Goal: Transaction & Acquisition: Purchase product/service

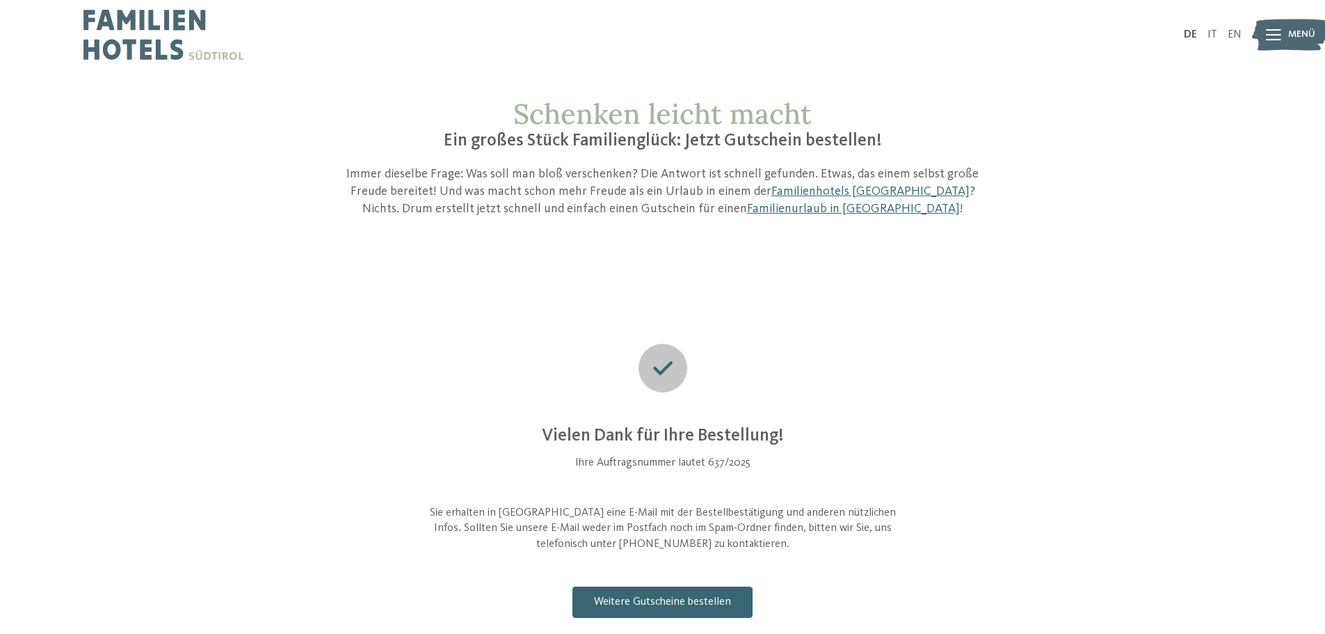
click at [481, 246] on div "Schenken leicht macht Ein großes Stück Familienglück: Jetzt Gutschein bestellen…" at bounding box center [662, 392] width 1325 height 590
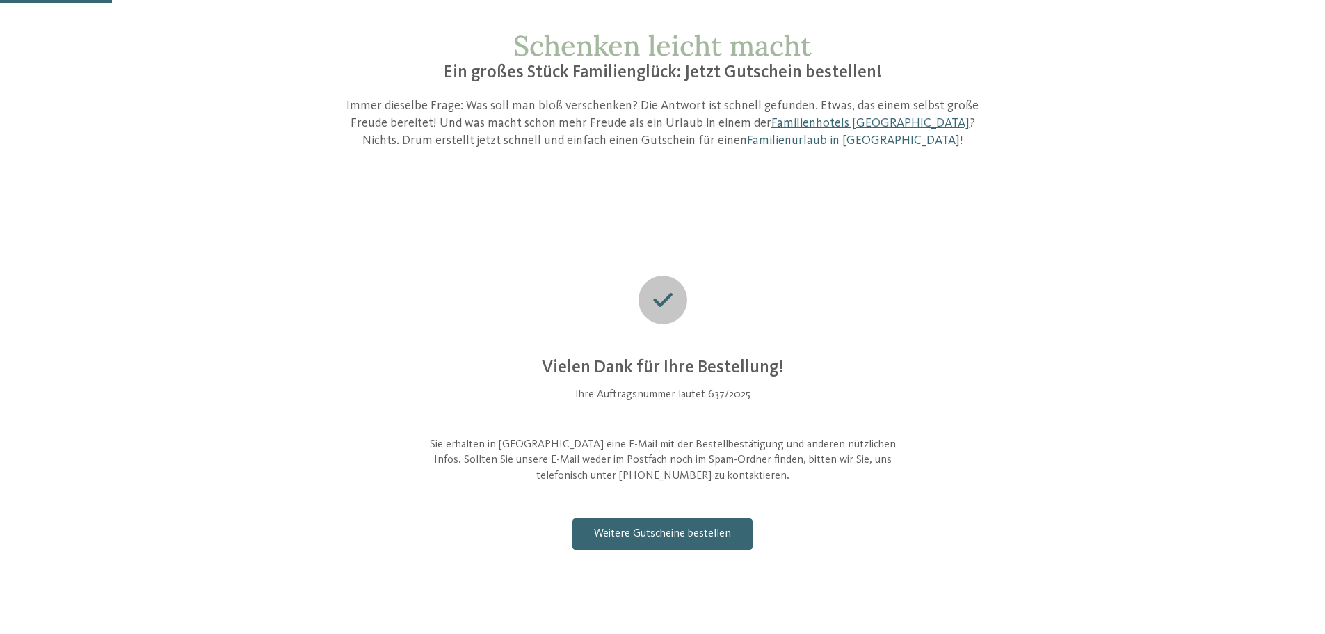
scroll to position [139, 0]
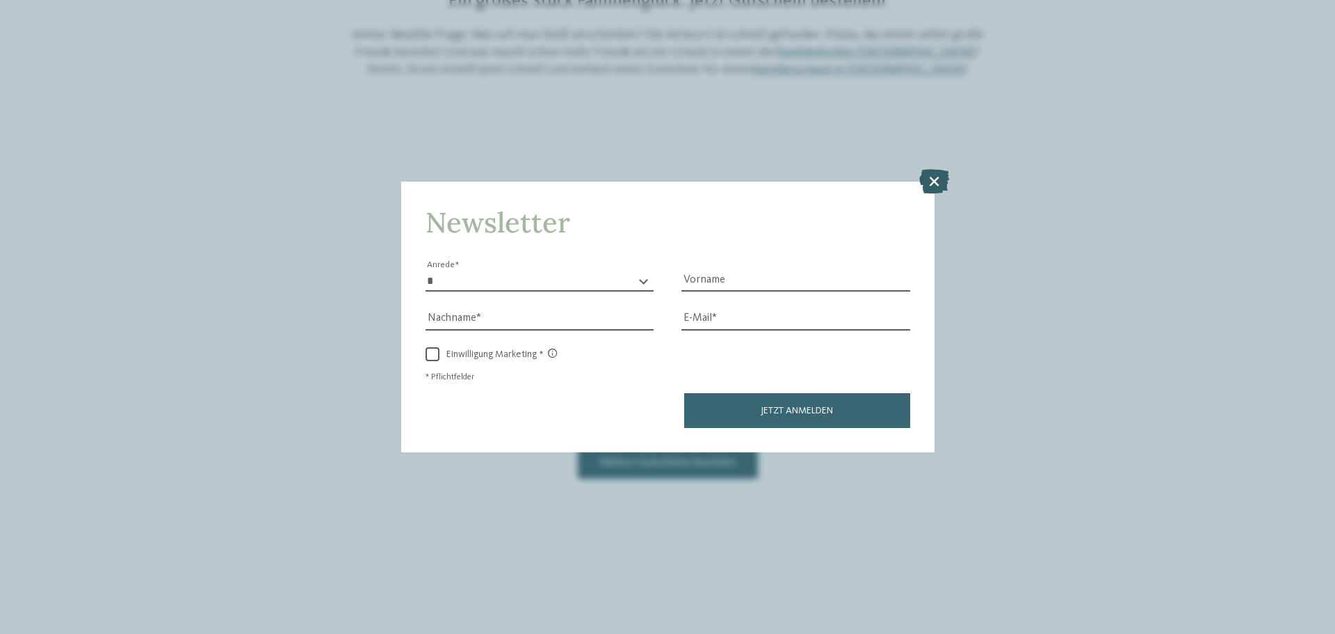
click at [931, 172] on icon at bounding box center [934, 181] width 30 height 24
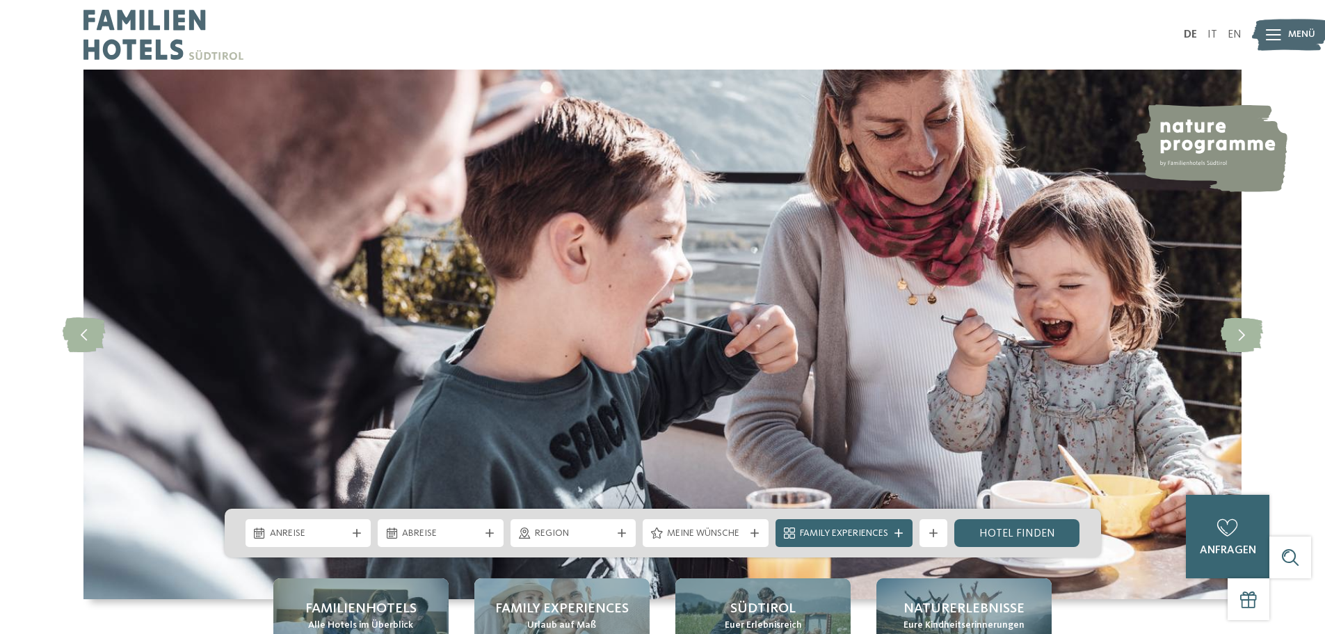
click at [1288, 40] on span "Menü" at bounding box center [1301, 35] width 27 height 14
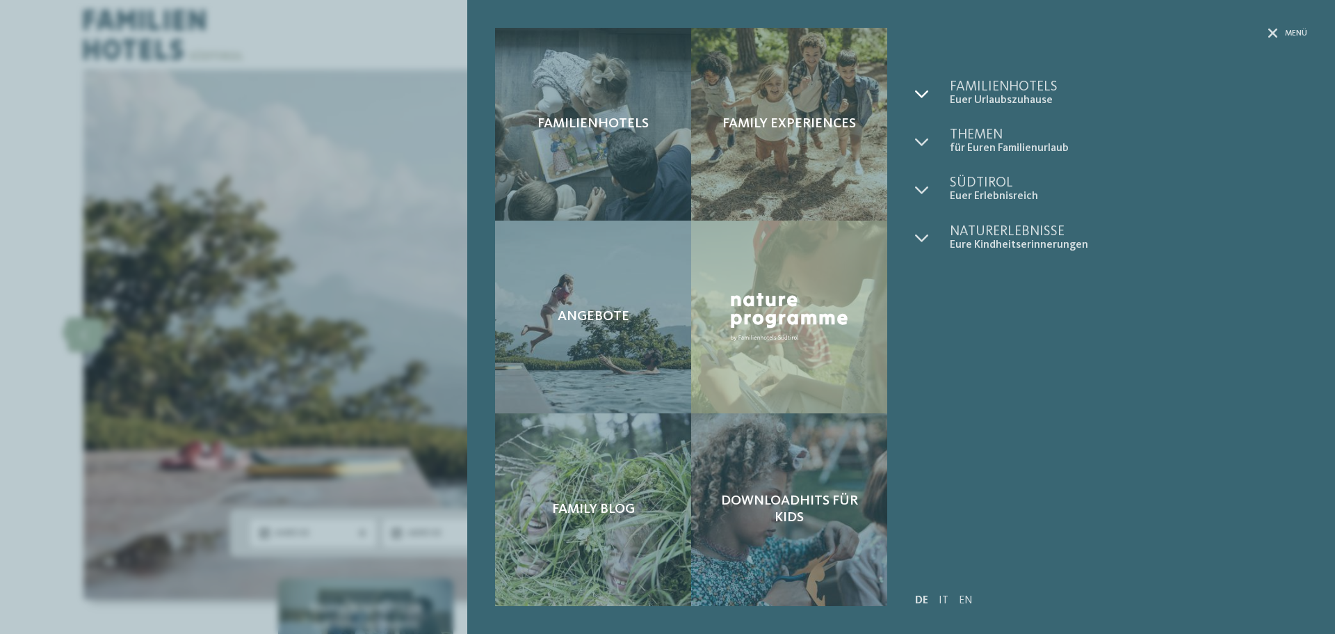
click at [926, 92] on icon at bounding box center [922, 94] width 14 height 14
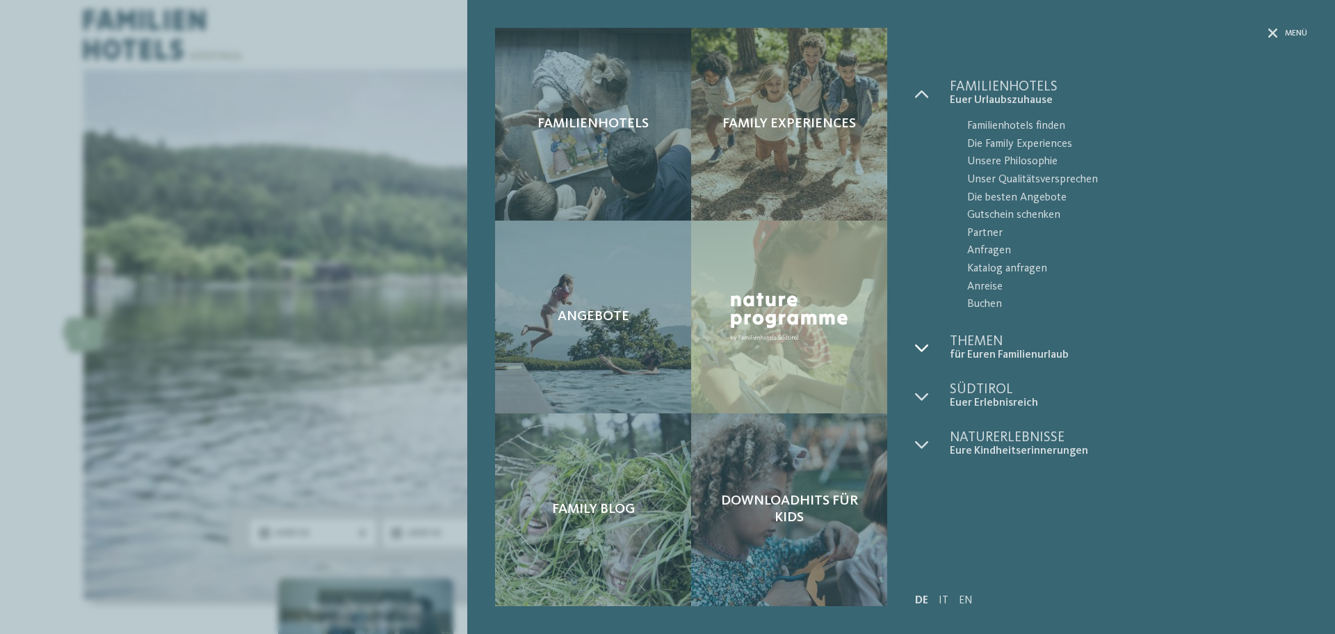
click at [927, 344] on icon at bounding box center [922, 348] width 14 height 14
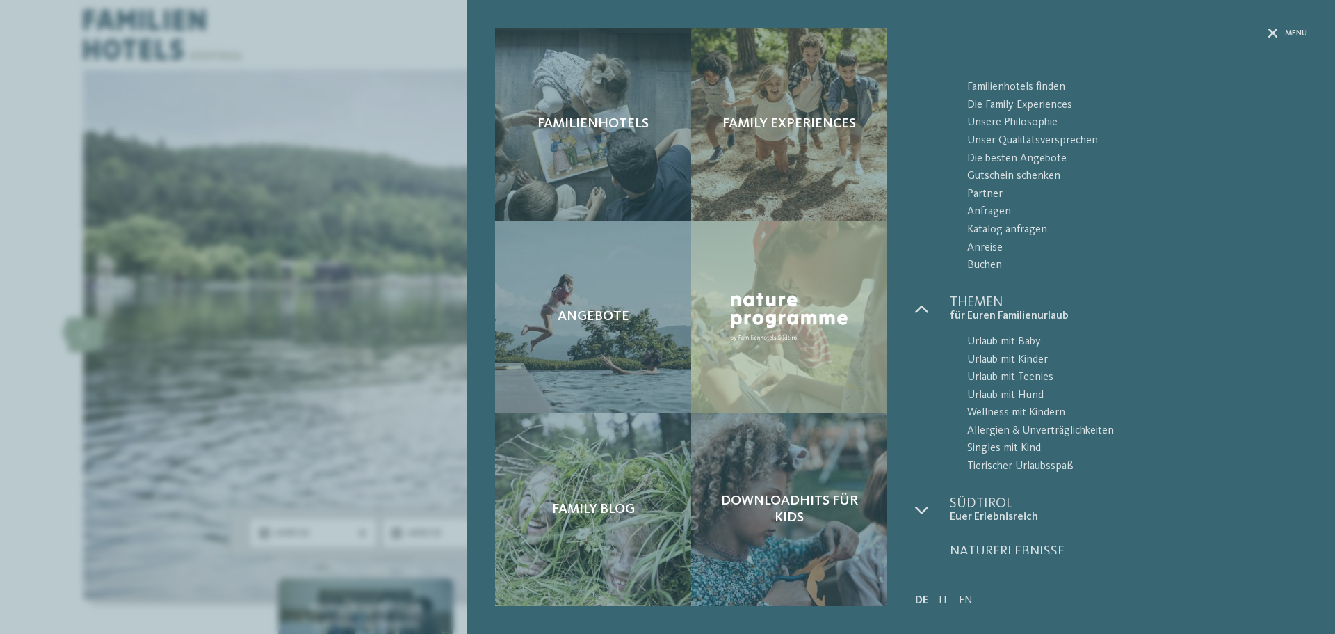
scroll to position [57, 0]
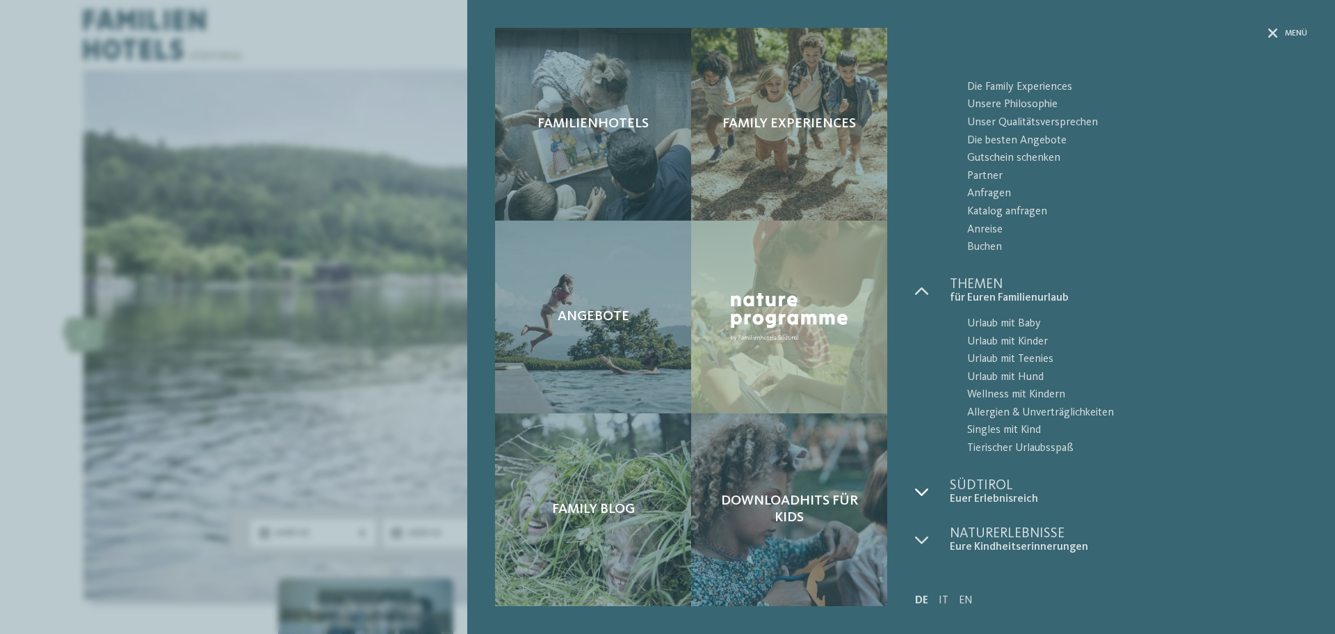
click at [922, 489] on icon at bounding box center [922, 492] width 14 height 14
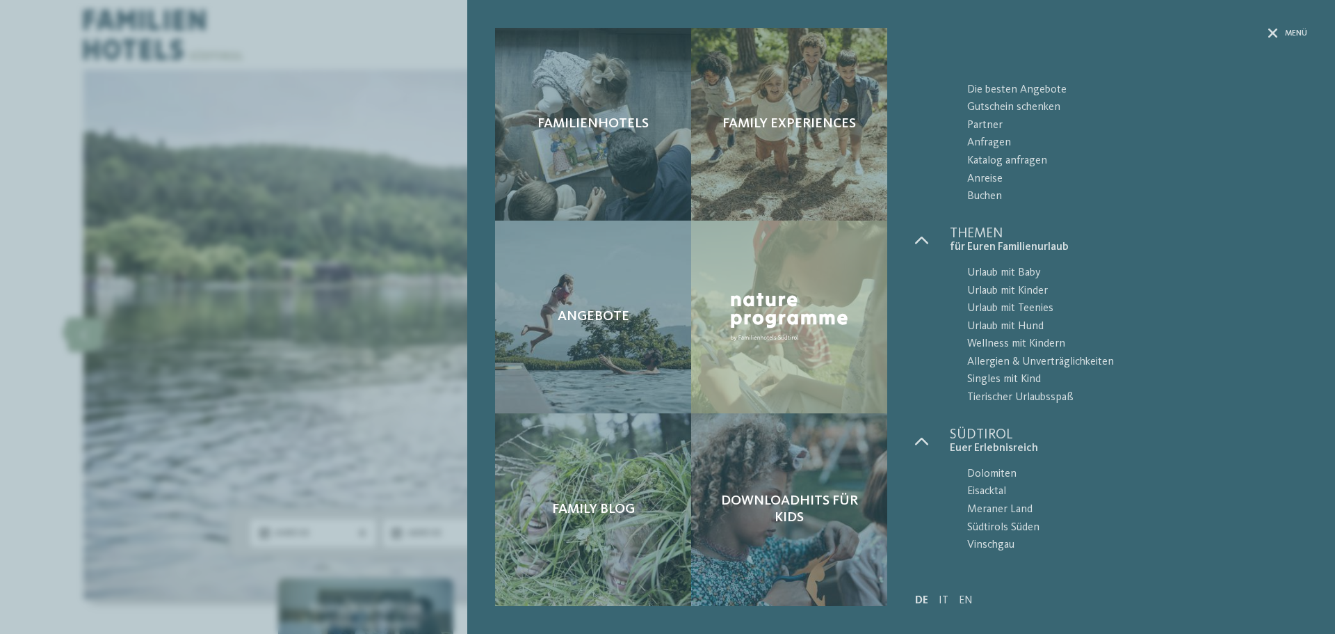
scroll to position [156, 0]
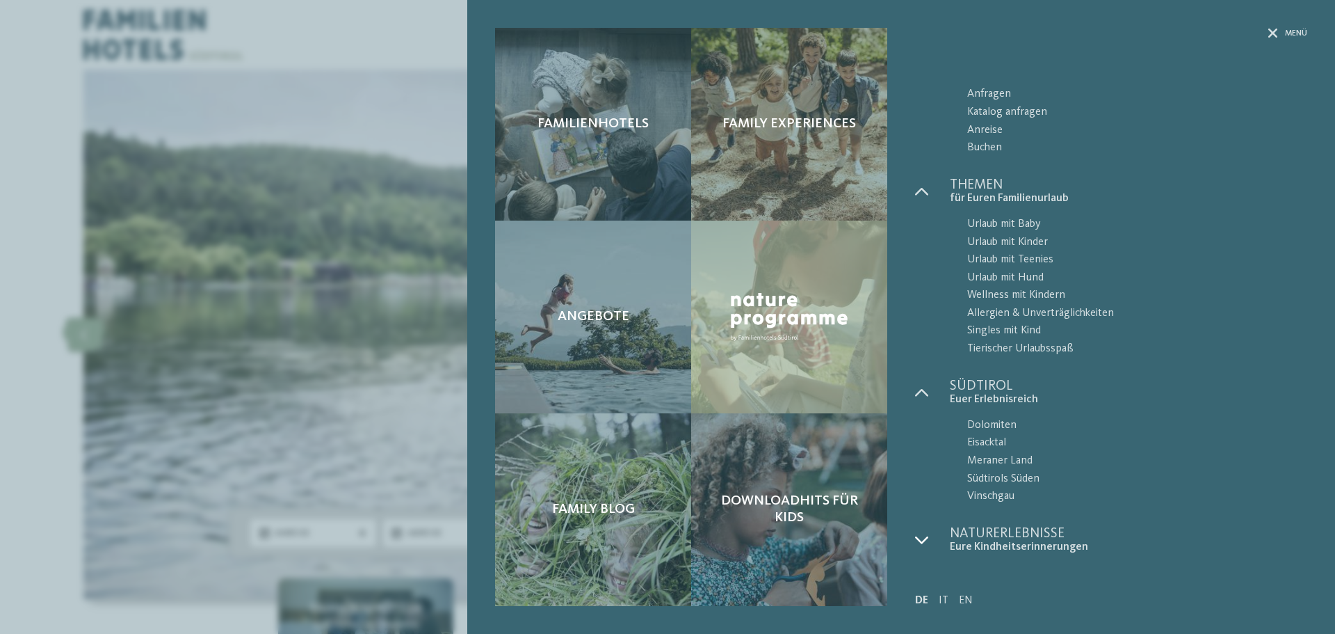
click at [925, 547] on icon at bounding box center [922, 540] width 14 height 14
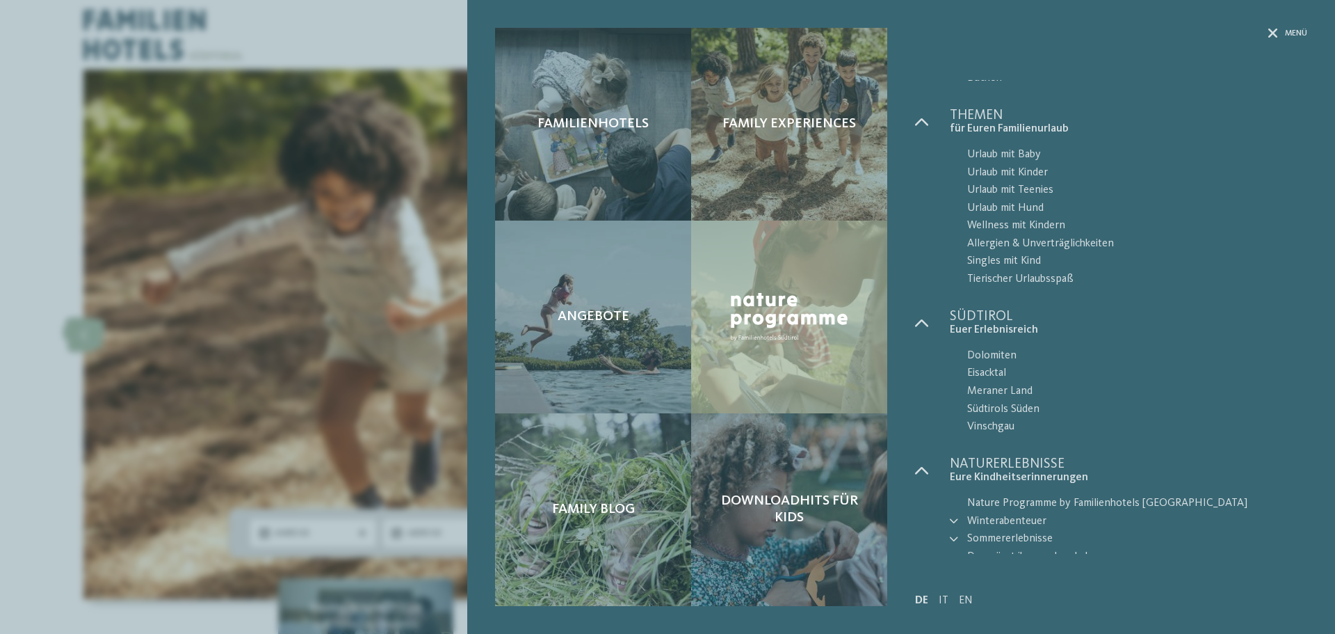
scroll to position [274, 0]
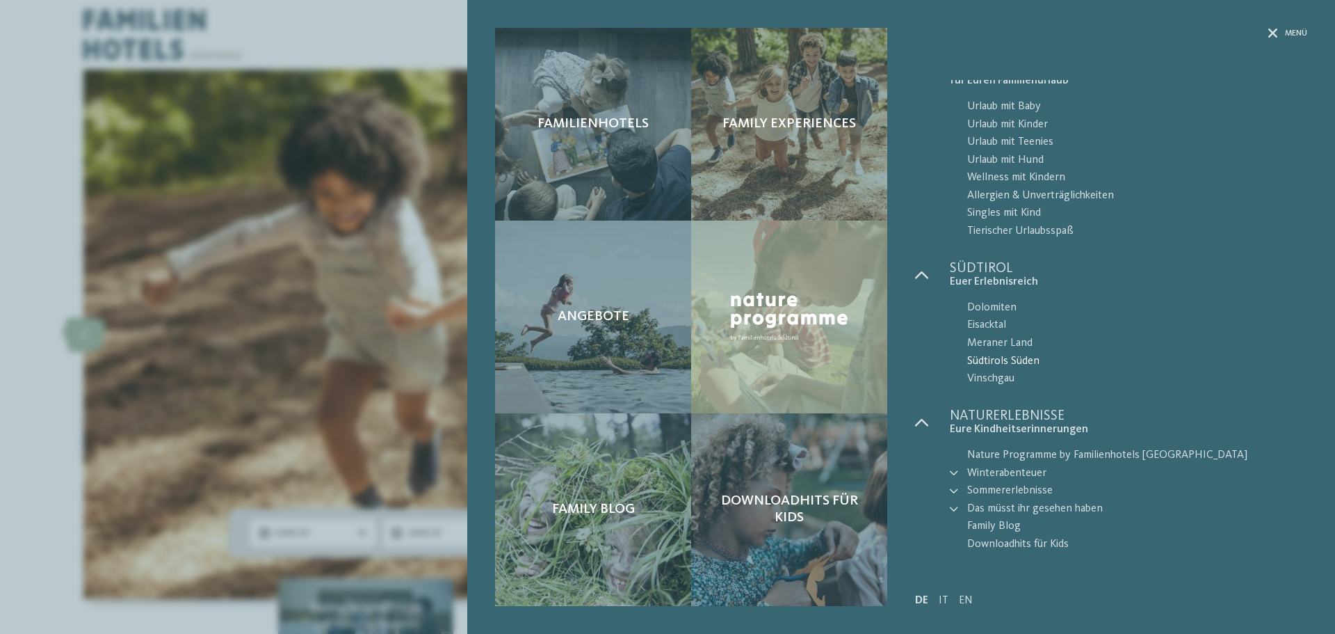
click at [1252, 358] on span "Südtirols Süden" at bounding box center [1137, 362] width 340 height 18
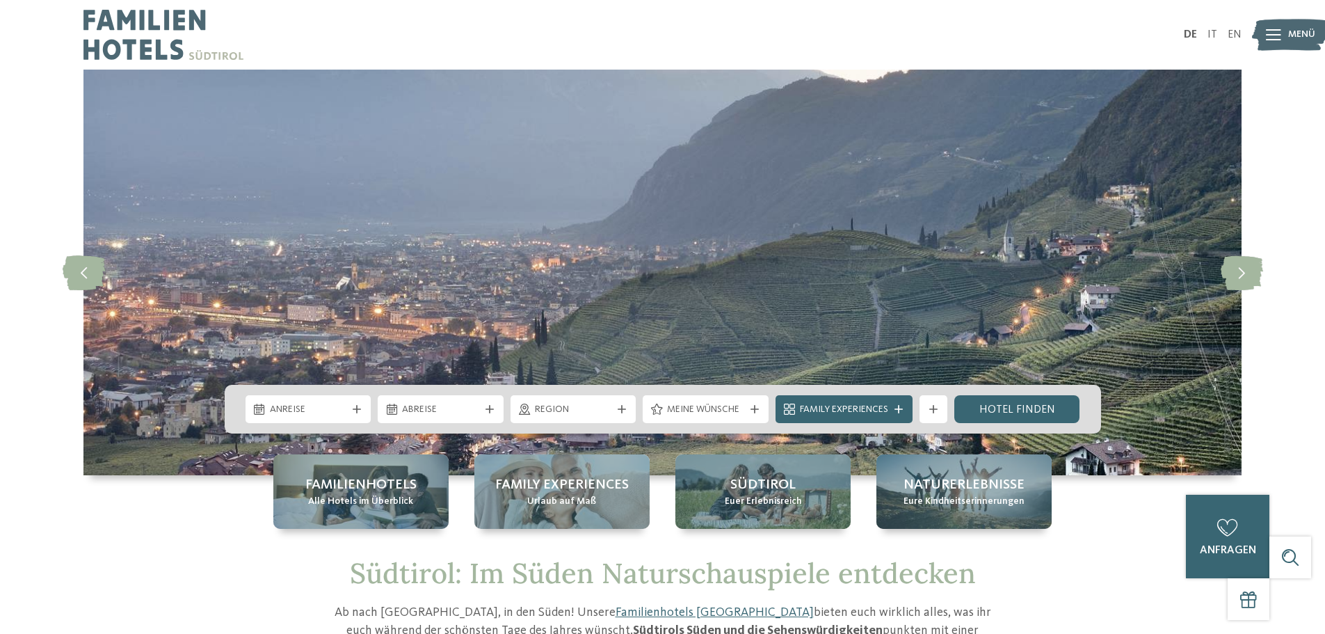
click at [1281, 33] on img at bounding box center [1290, 35] width 77 height 38
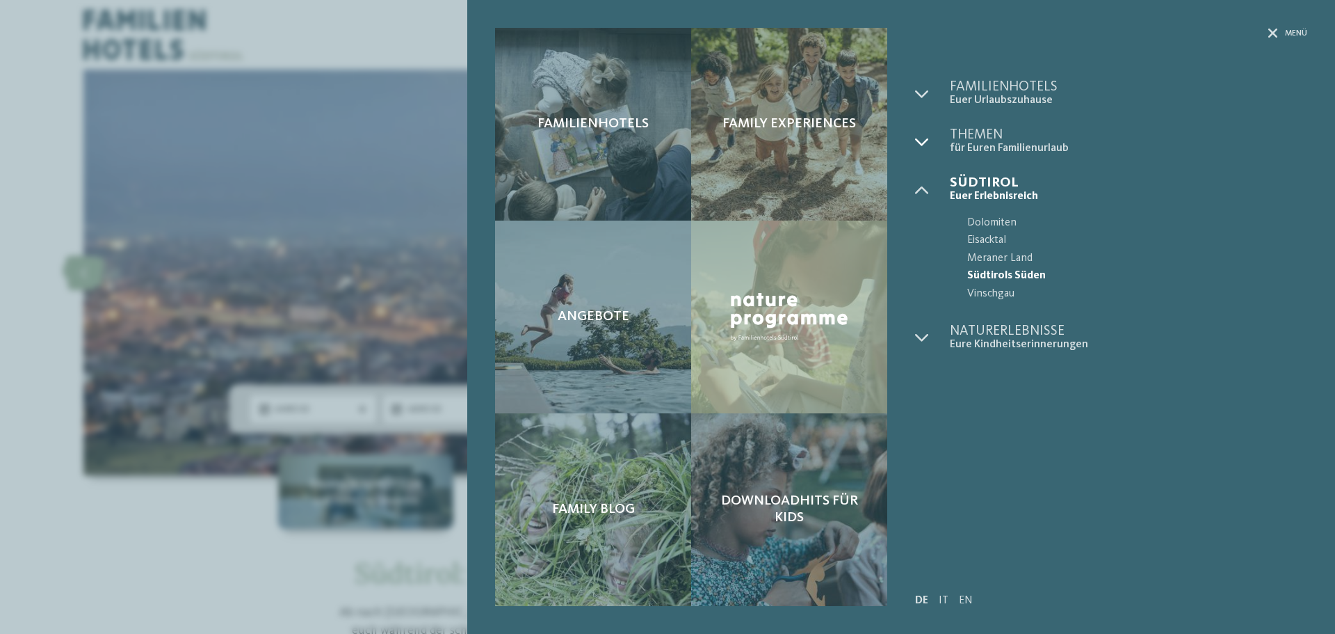
click at [922, 141] on icon at bounding box center [922, 142] width 14 height 14
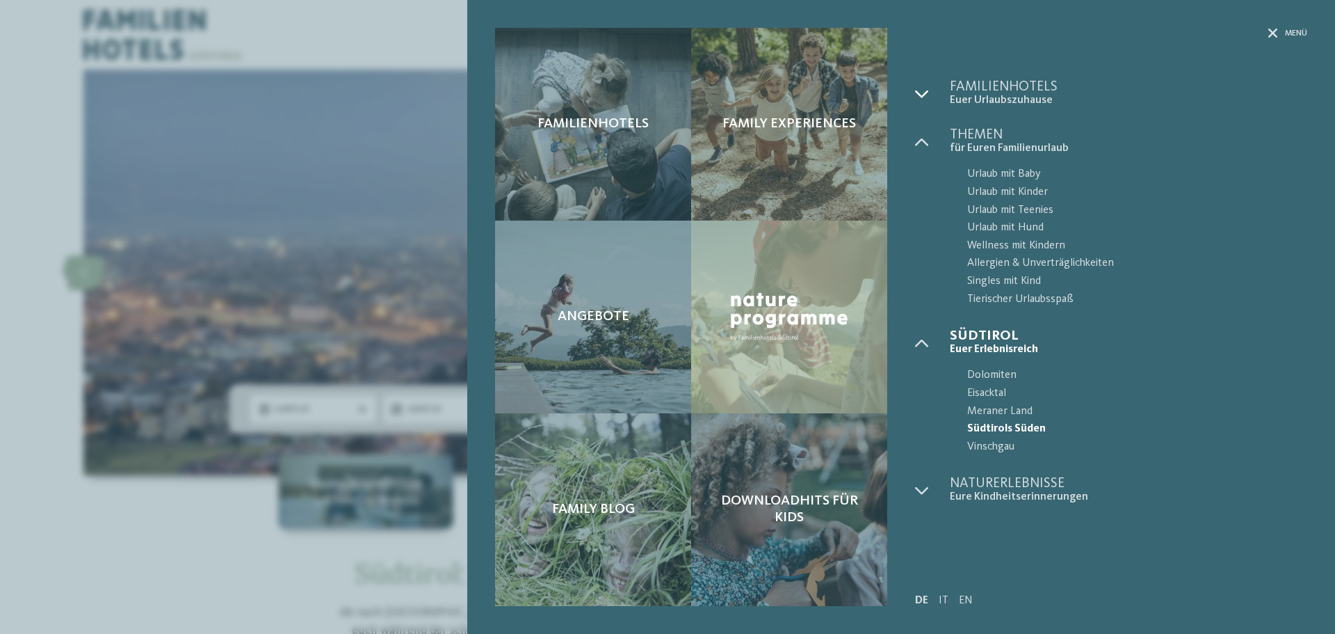
click at [919, 95] on icon at bounding box center [922, 94] width 14 height 14
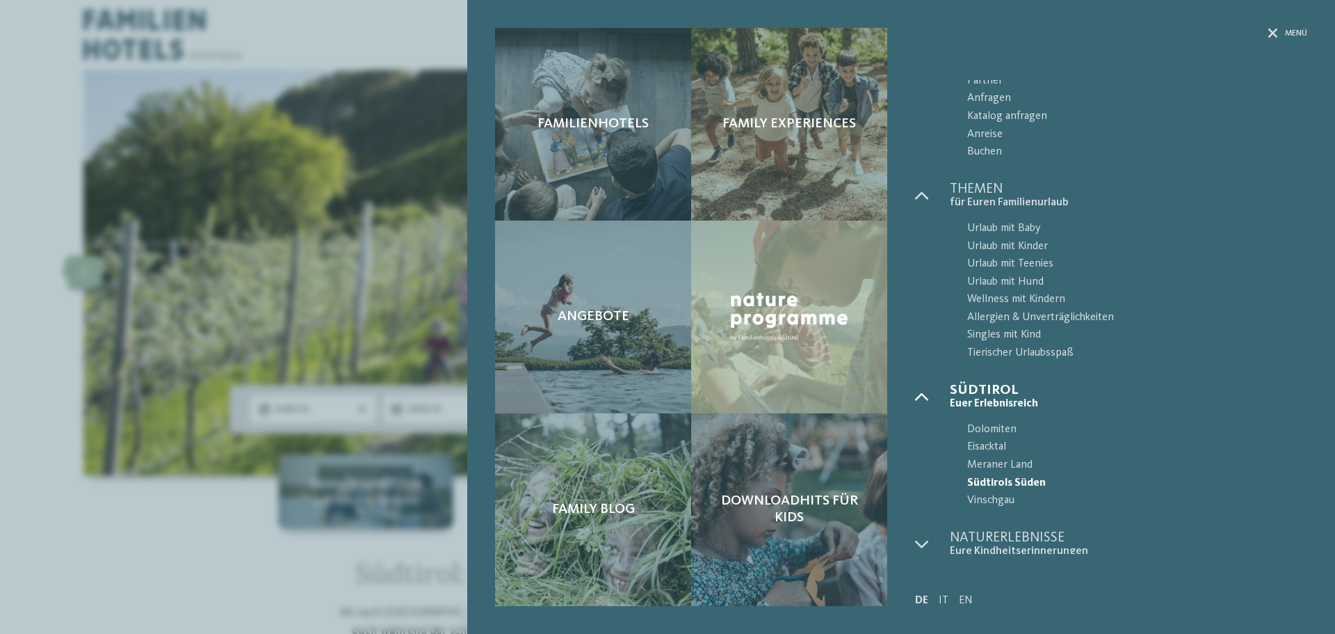
scroll to position [156, 0]
click at [919, 545] on icon at bounding box center [922, 540] width 14 height 14
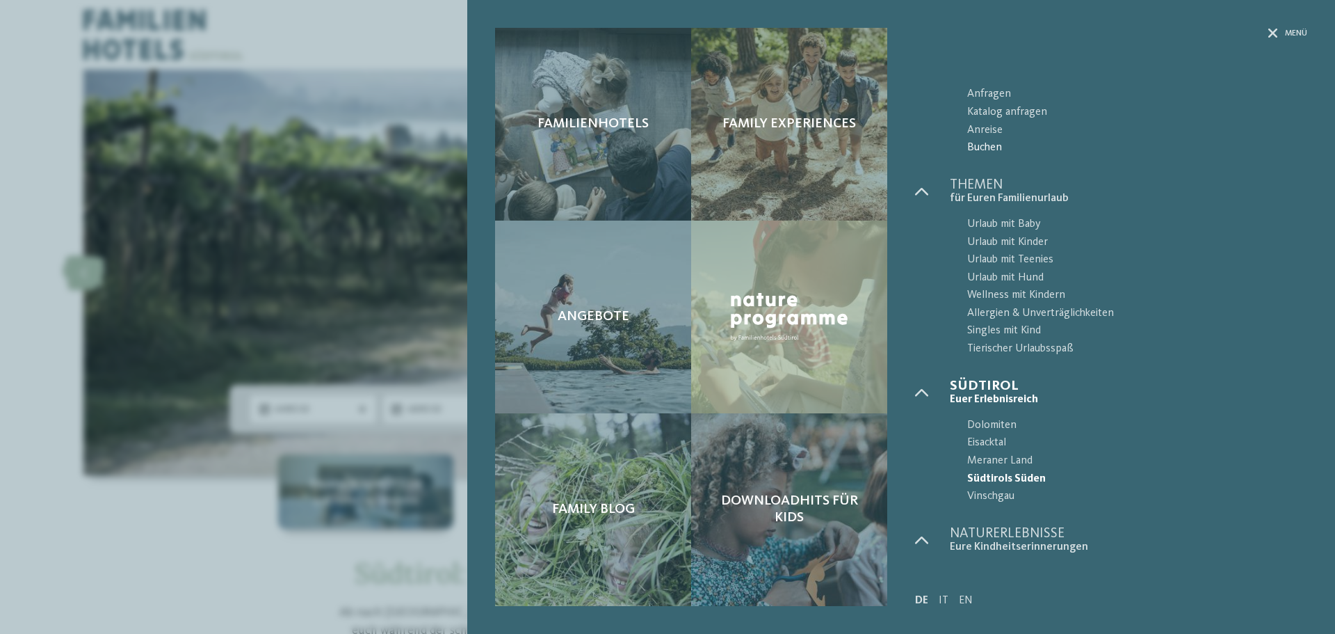
scroll to position [0, 0]
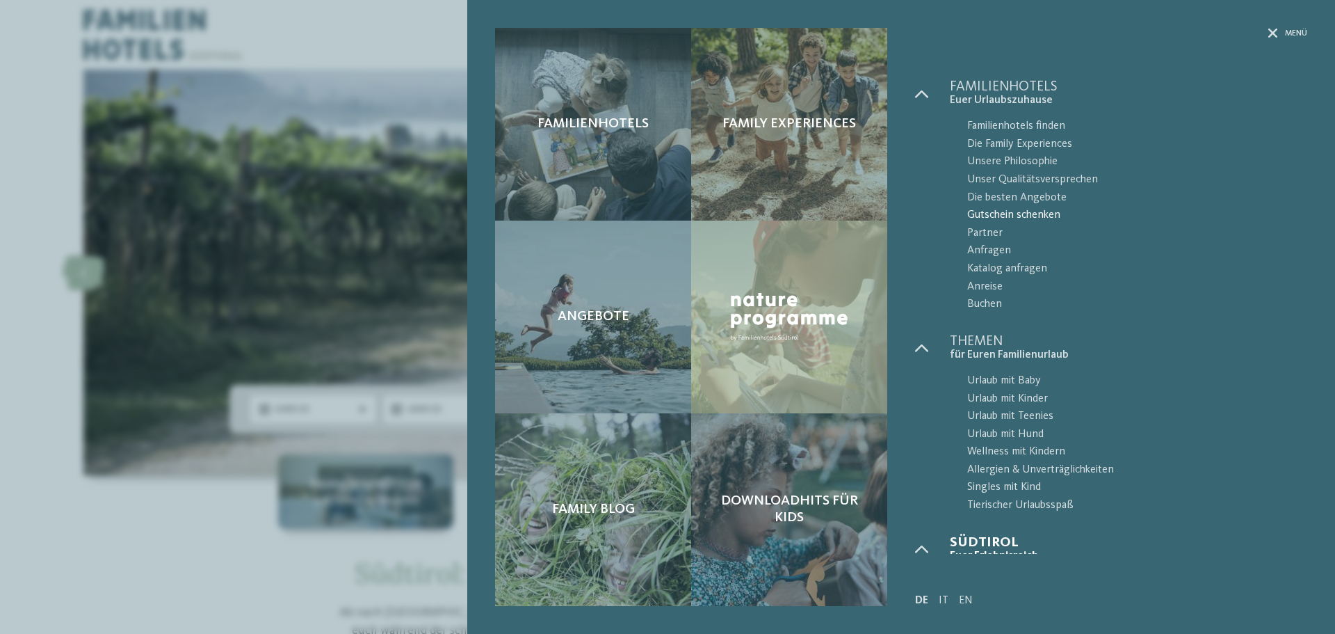
click at [994, 207] on span "Gutschein schenken" at bounding box center [1137, 216] width 340 height 18
